Goal: Information Seeking & Learning: Learn about a topic

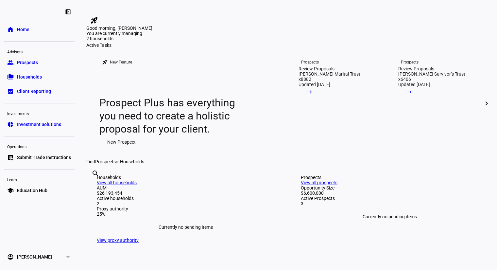
click at [348, 43] on div "You are currently managing 2 households 3 prospects $26.2M 2 households" at bounding box center [287, 37] width 403 height 12
click at [27, 190] on span "Education Hub" at bounding box center [32, 190] width 30 height 7
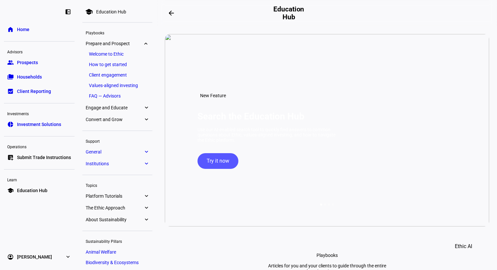
click at [225, 169] on span "Try it now" at bounding box center [218, 161] width 23 height 16
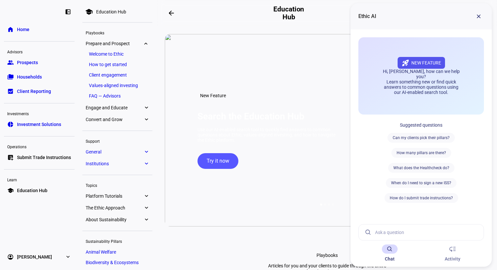
click at [389, 229] on input at bounding box center [426, 233] width 103 height 16
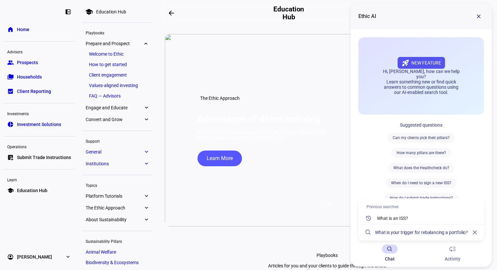
type input "What is your trigger for rebalancing a portfolio?"
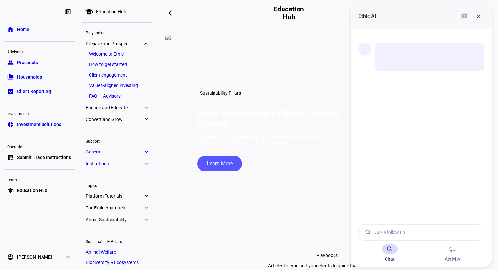
scroll to position [17, 0]
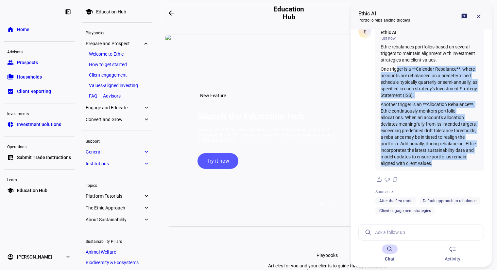
drag, startPoint x: 396, startPoint y: 69, endPoint x: 462, endPoint y: 169, distance: 120.1
click at [462, 167] on div "Ethic rebalances portfolios based on several triggers to maintain alignment wit…" at bounding box center [430, 105] width 98 height 123
click at [461, 167] on p "Another trigger is an **Allocation Rebalance**. Ethic continuously monitors por…" at bounding box center [430, 133] width 98 height 65
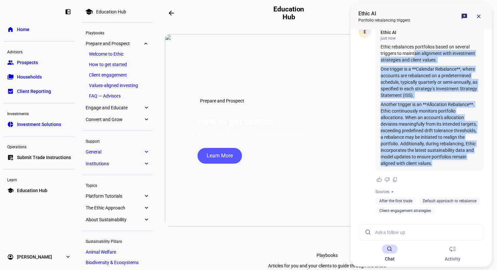
drag, startPoint x: 450, startPoint y: 170, endPoint x: 414, endPoint y: 53, distance: 122.2
click at [414, 53] on div "Ethic rebalances portfolios based on several triggers to maintain alignment wit…" at bounding box center [430, 105] width 98 height 123
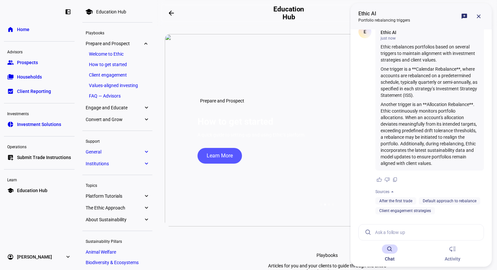
click at [411, 233] on input at bounding box center [426, 233] width 103 height 16
